Goal: Manage account settings

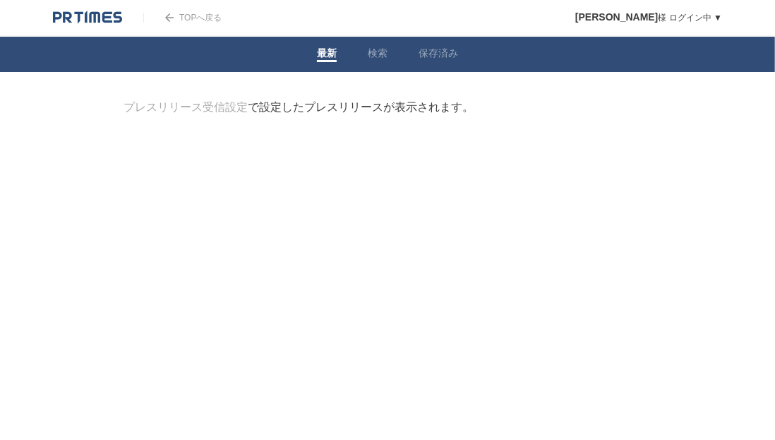
click at [191, 16] on link "TOPへ戻る" at bounding box center [182, 18] width 78 height 10
click at [383, 55] on link "検索" at bounding box center [378, 54] width 20 height 15
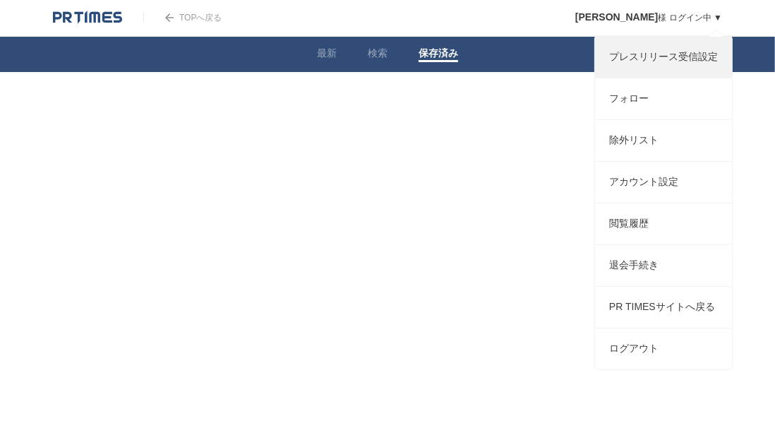
click at [639, 54] on link "プレスリリース受信設定" at bounding box center [663, 57] width 137 height 41
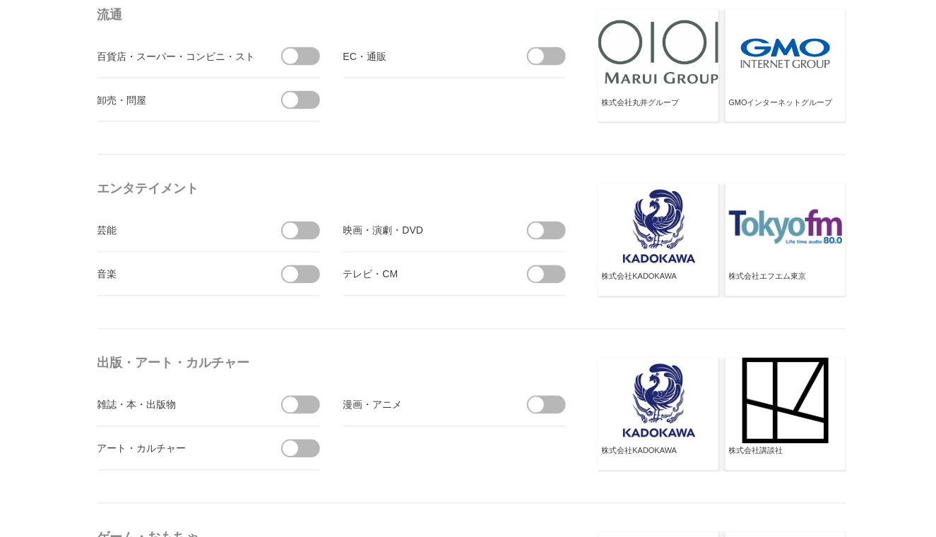
scroll to position [991, 0]
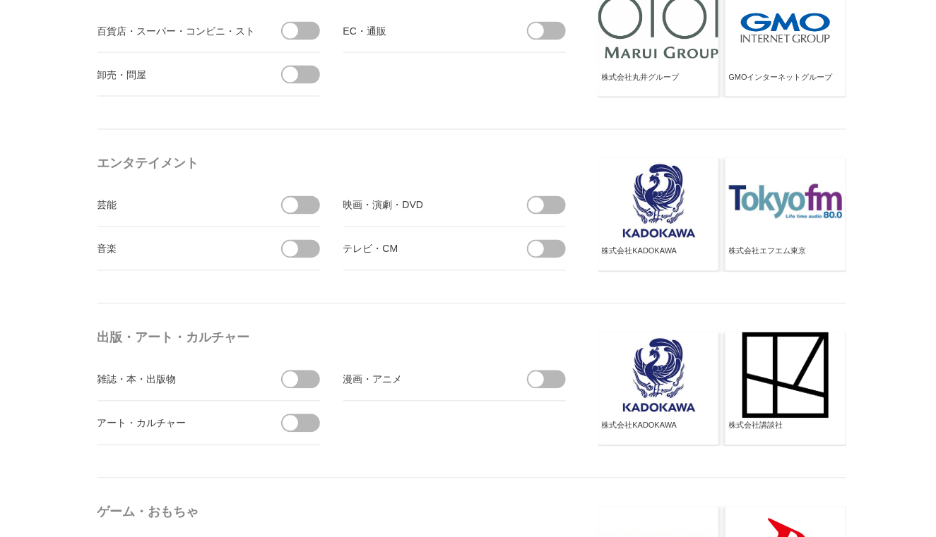
click at [305, 242] on span at bounding box center [290, 249] width 59 height 18
click at [0, 0] on input "checkbox" at bounding box center [0, 0] width 0 height 0
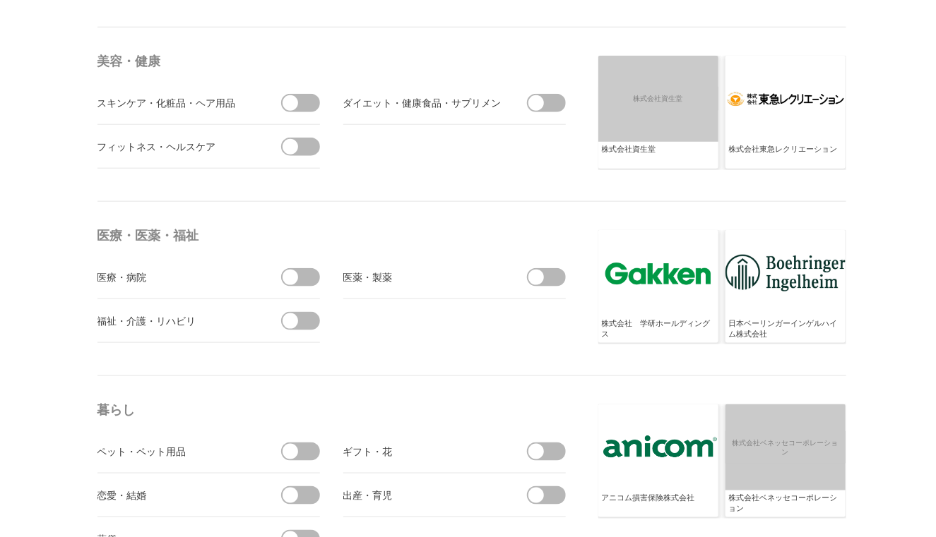
scroll to position [2718, 0]
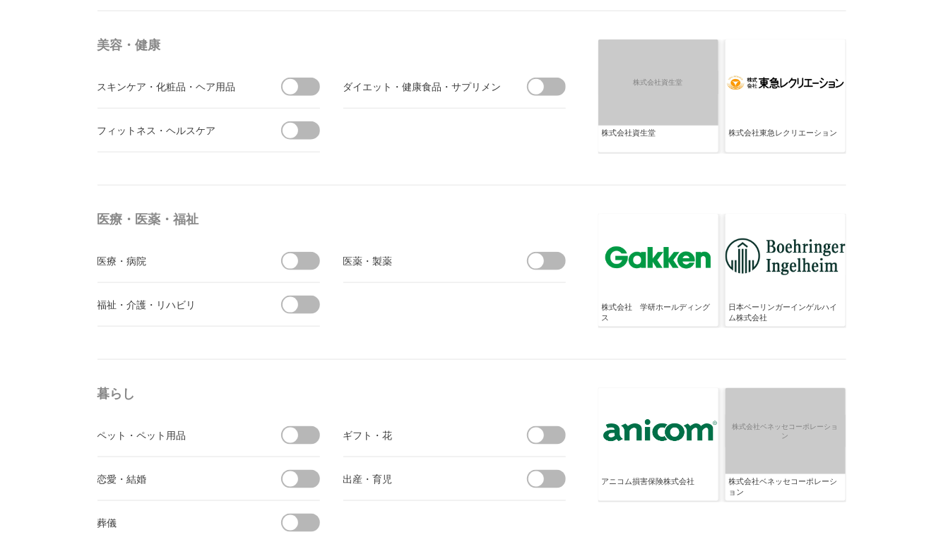
click at [304, 304] on span at bounding box center [290, 305] width 59 height 18
click at [0, 0] on input "checkbox" at bounding box center [0, 0] width 0 height 0
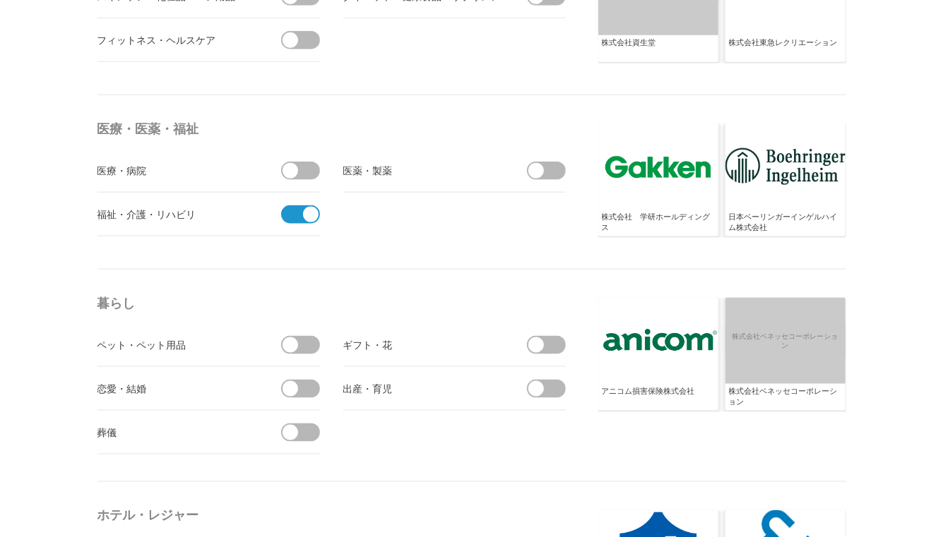
scroll to position [2874, 0]
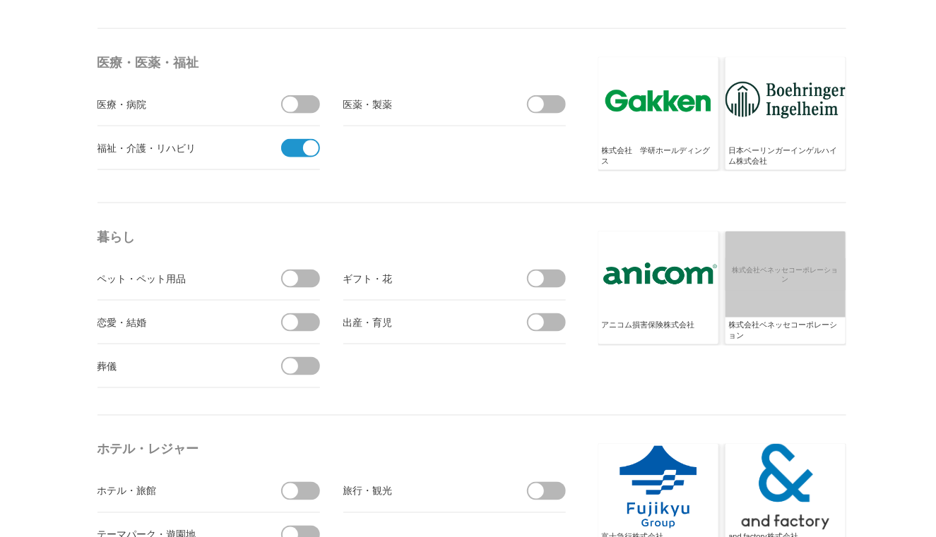
click at [546, 319] on span at bounding box center [535, 323] width 59 height 18
click at [0, 0] on input "checkbox" at bounding box center [0, 0] width 0 height 0
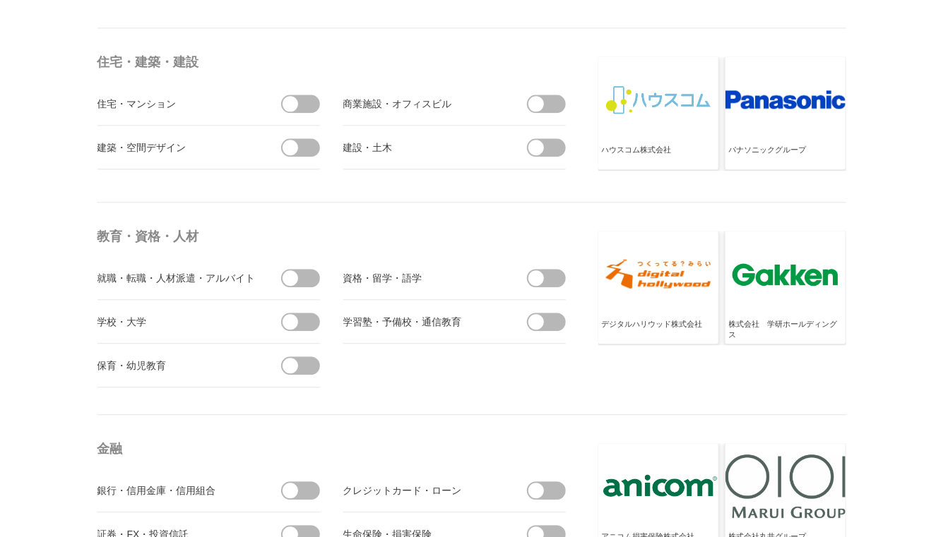
scroll to position [3502, 0]
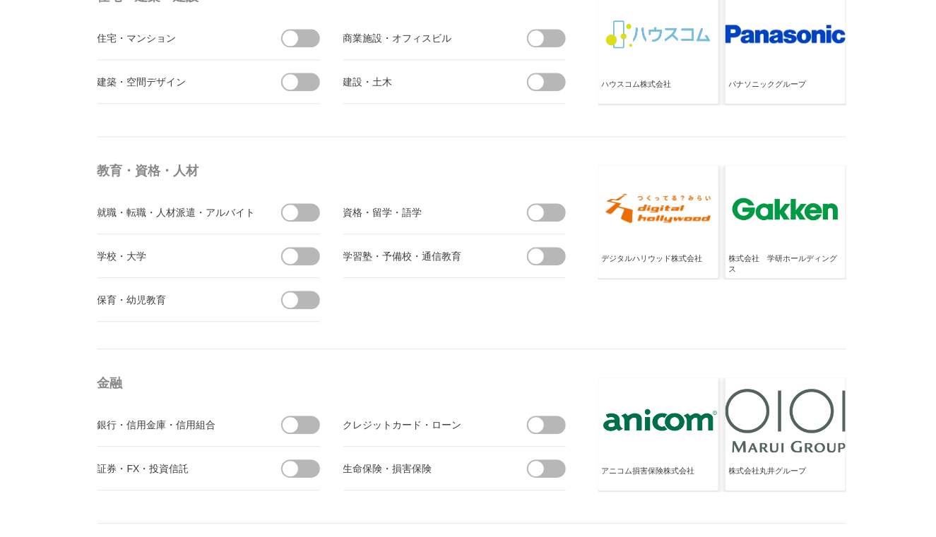
click at [303, 257] on span at bounding box center [290, 256] width 59 height 18
click at [0, 0] on input "checkbox" at bounding box center [0, 0] width 0 height 0
click at [555, 257] on span at bounding box center [535, 256] width 59 height 18
click at [0, 0] on input "checkbox" at bounding box center [0, 0] width 0 height 0
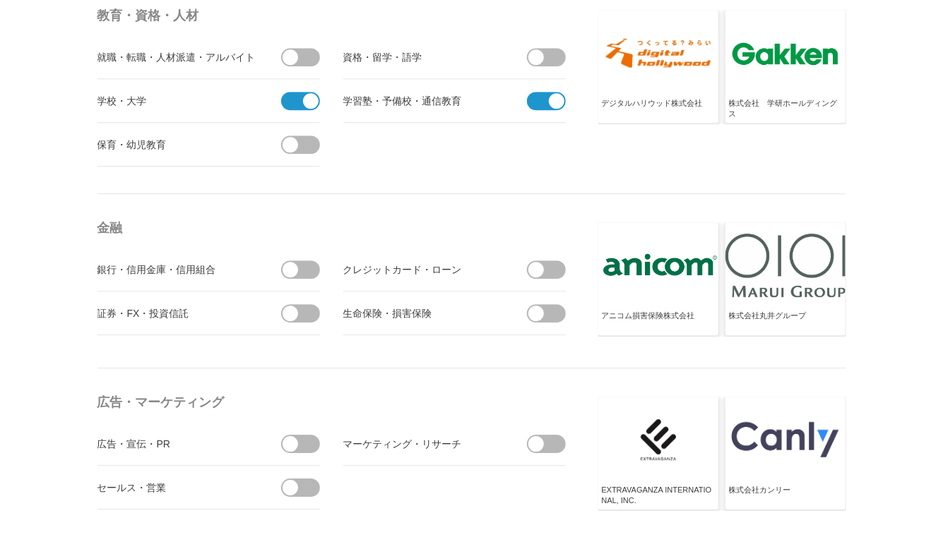
scroll to position [3659, 0]
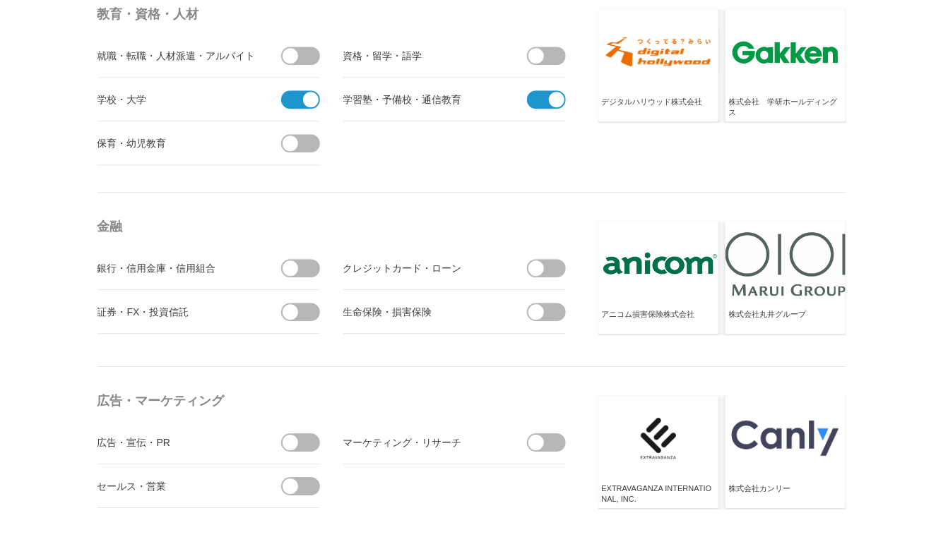
click at [306, 268] on span at bounding box center [290, 268] width 59 height 18
click at [0, 0] on input "checkbox" at bounding box center [0, 0] width 0 height 0
click at [551, 266] on span at bounding box center [535, 268] width 59 height 18
click at [0, 0] on input "checkbox" at bounding box center [0, 0] width 0 height 0
click at [550, 313] on span at bounding box center [535, 312] width 59 height 18
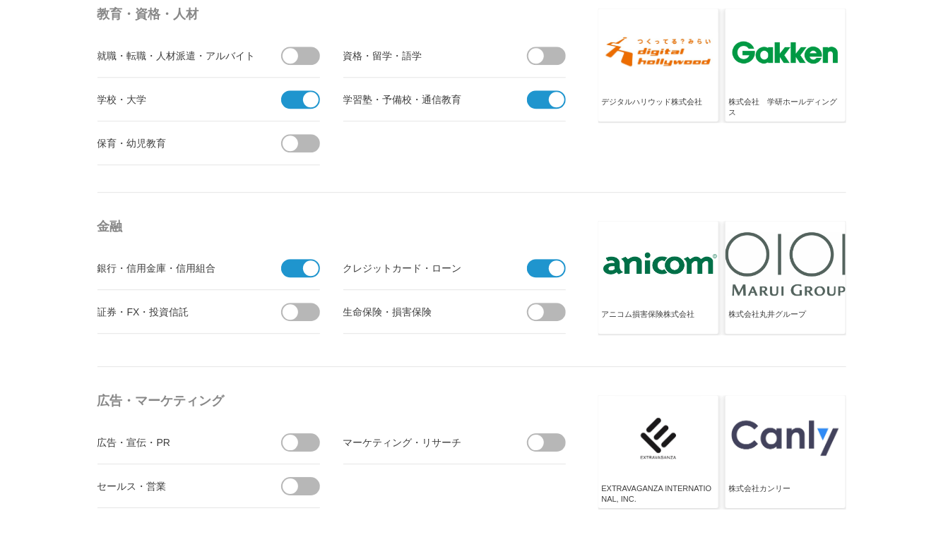
click at [0, 0] on input "checkbox" at bounding box center [0, 0] width 0 height 0
click at [305, 311] on span at bounding box center [290, 312] width 59 height 18
click at [0, 0] on input "checkbox" at bounding box center [0, 0] width 0 height 0
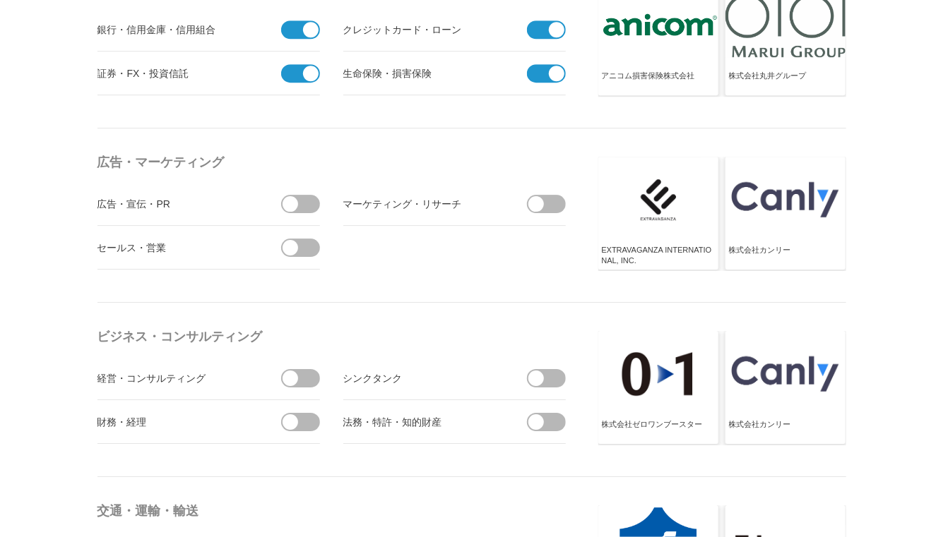
scroll to position [3973, 0]
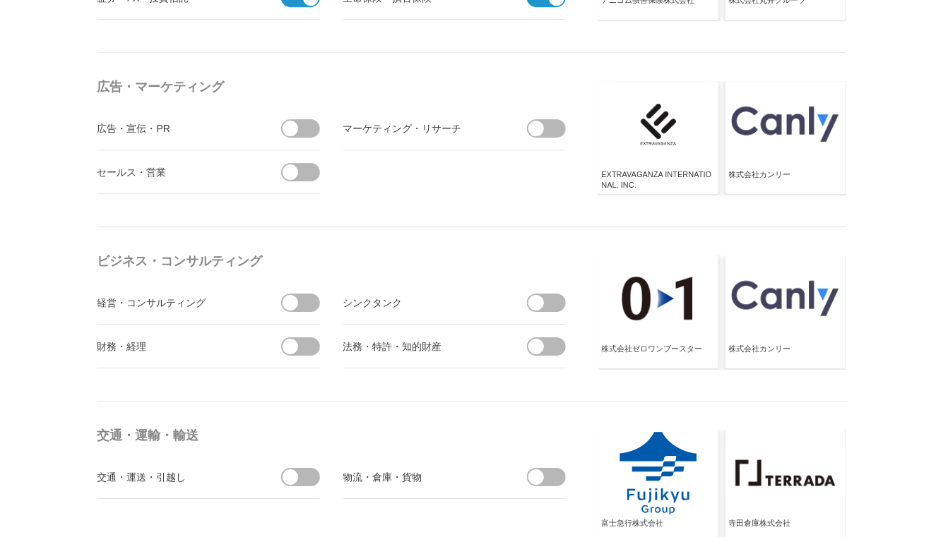
click at [554, 302] on span at bounding box center [535, 303] width 59 height 18
click at [0, 0] on input "checkbox" at bounding box center [0, 0] width 0 height 0
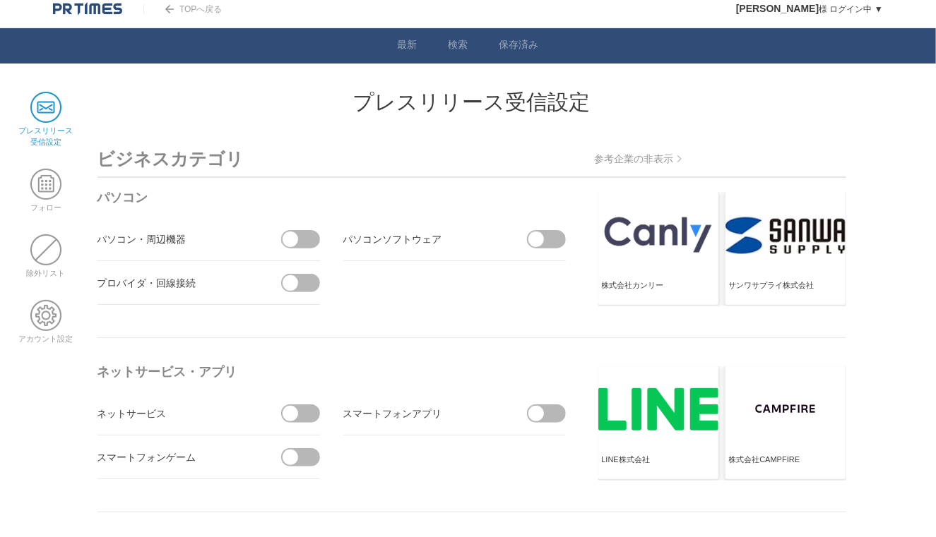
scroll to position [0, 0]
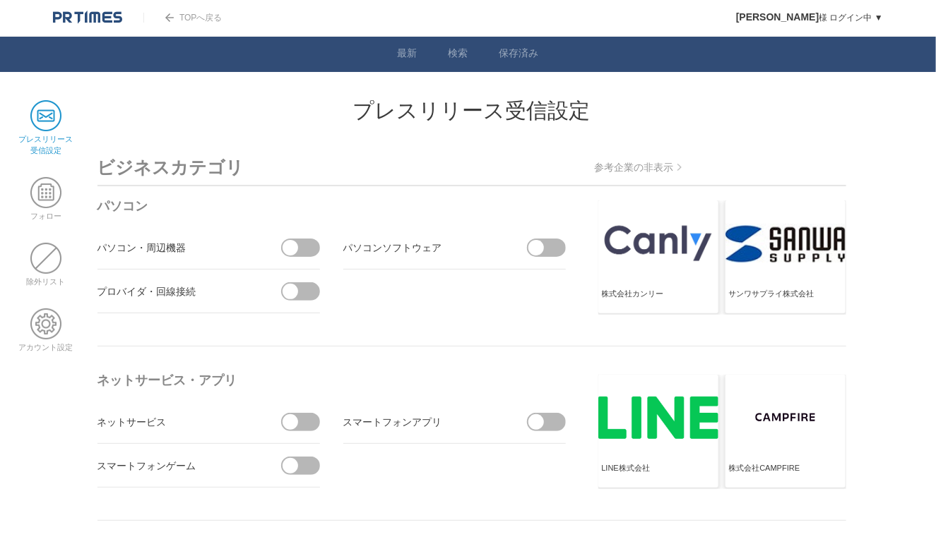
click at [54, 118] on span at bounding box center [45, 115] width 31 height 31
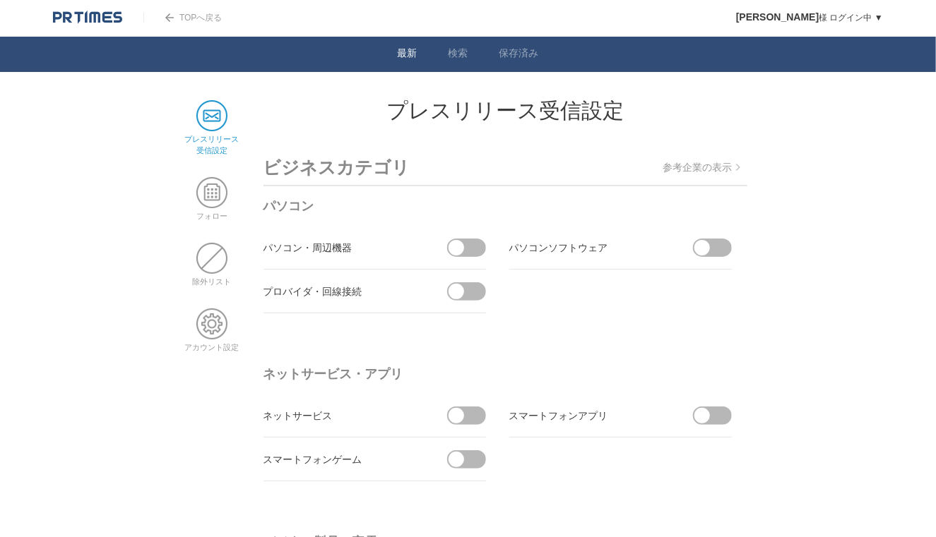
click at [405, 56] on link "最新" at bounding box center [408, 54] width 20 height 15
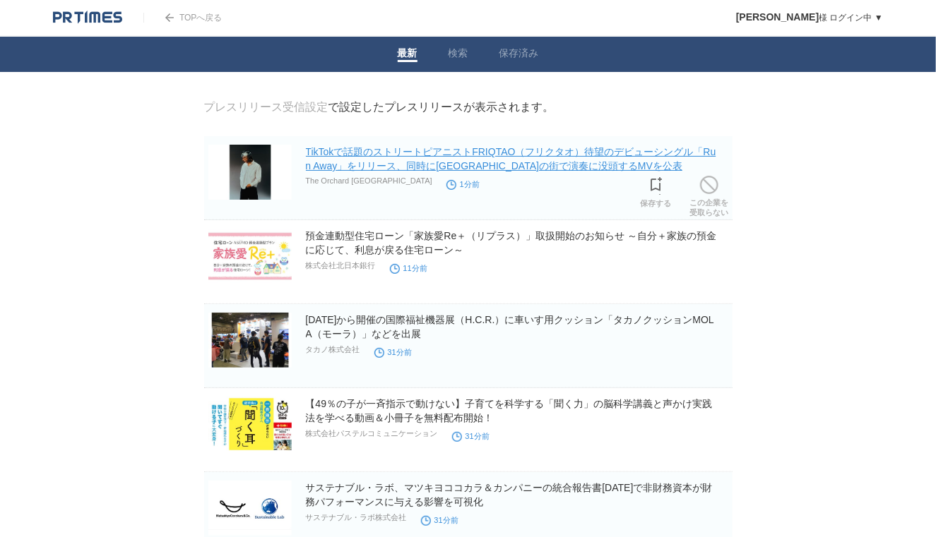
click at [458, 155] on link "TikTokで話題のストリートピアニストFRIQTAO（フリクタオ）待望のデビューシングル「Run Away」をリリース、同時に[GEOGRAPHIC_DAT…" at bounding box center [511, 158] width 410 height 25
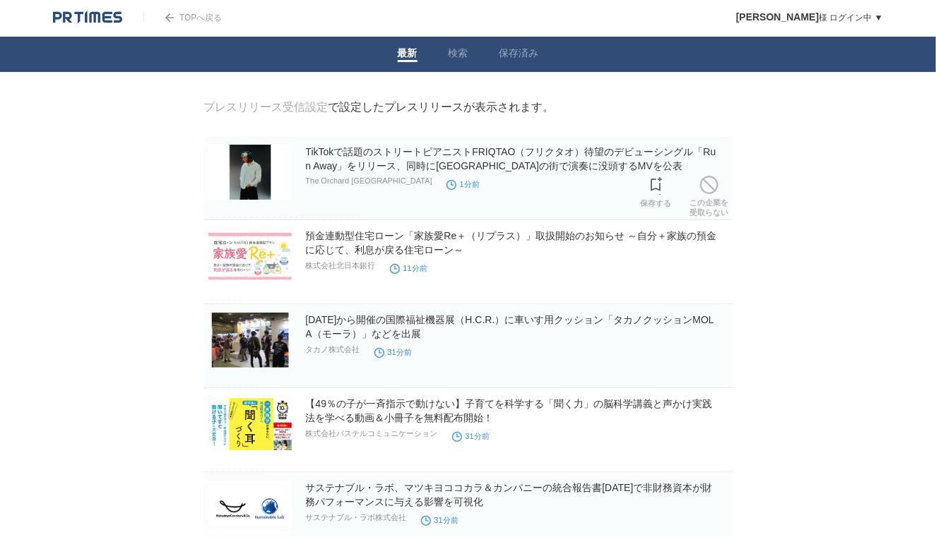
scroll to position [78, 0]
